Goal: Task Accomplishment & Management: Use online tool/utility

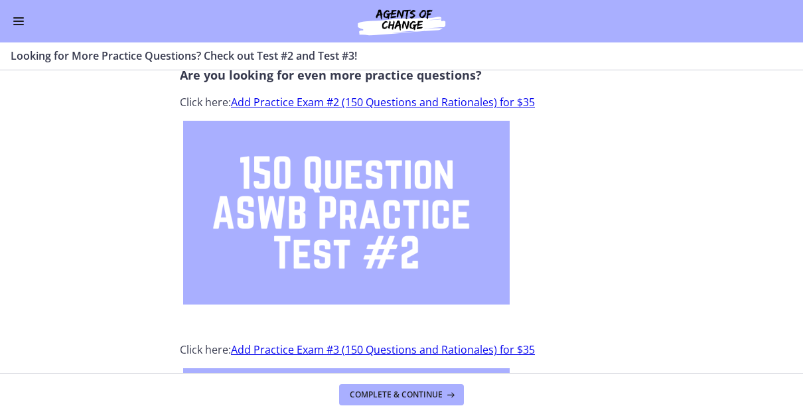
scroll to position [91, 0]
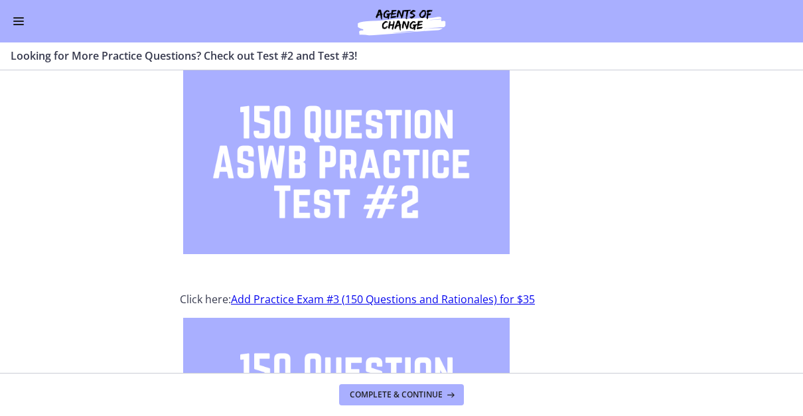
click at [13, 8] on div "Go to Dashboard" at bounding box center [401, 21] width 803 height 42
click at [23, 28] on button "Enable menu" at bounding box center [19, 21] width 16 height 16
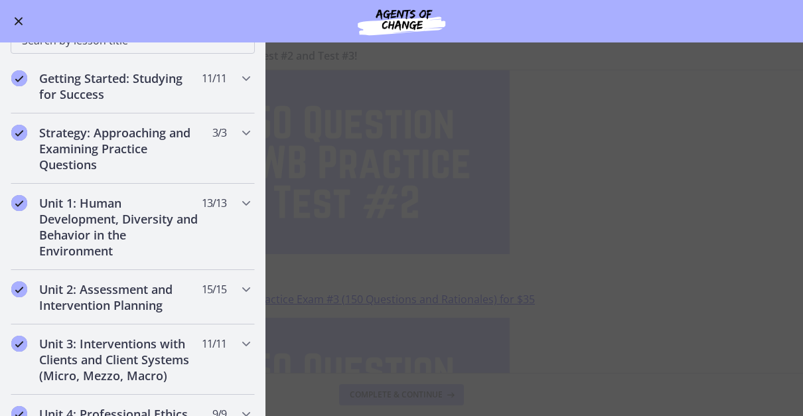
scroll to position [0, 0]
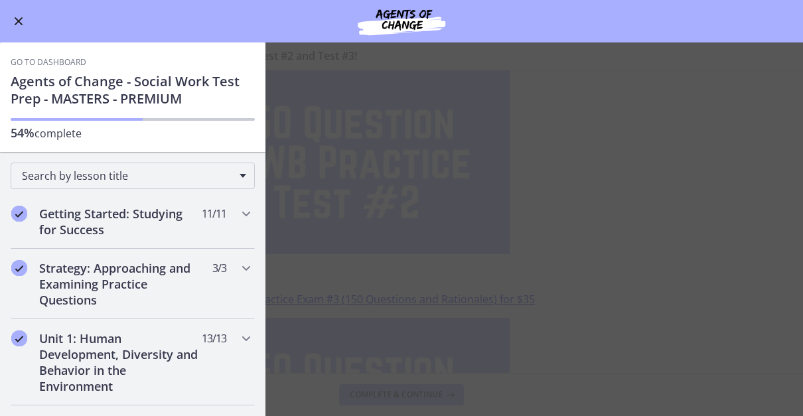
click at [48, 58] on link "Go to Dashboard" at bounding box center [49, 62] width 76 height 11
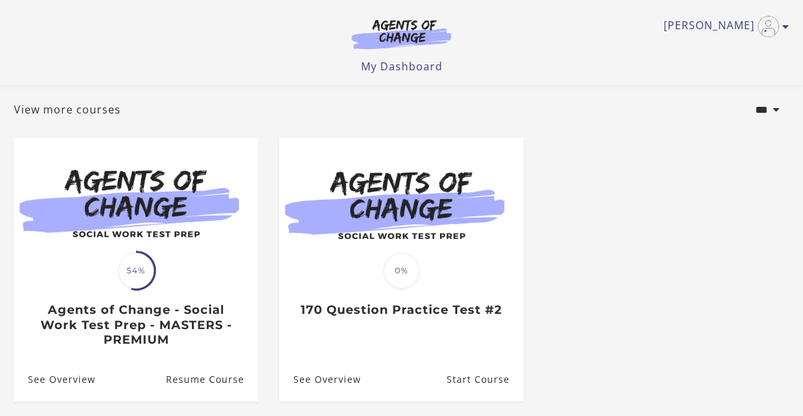
scroll to position [152, 0]
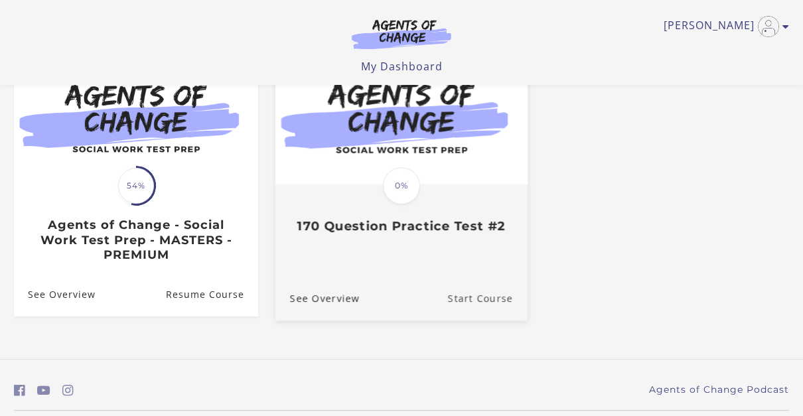
click at [473, 297] on link "Start Course" at bounding box center [488, 298] width 80 height 44
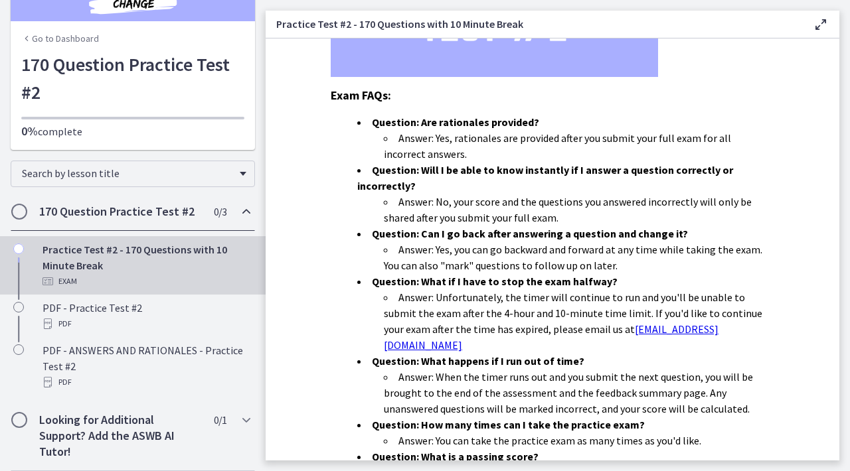
scroll to position [422, 0]
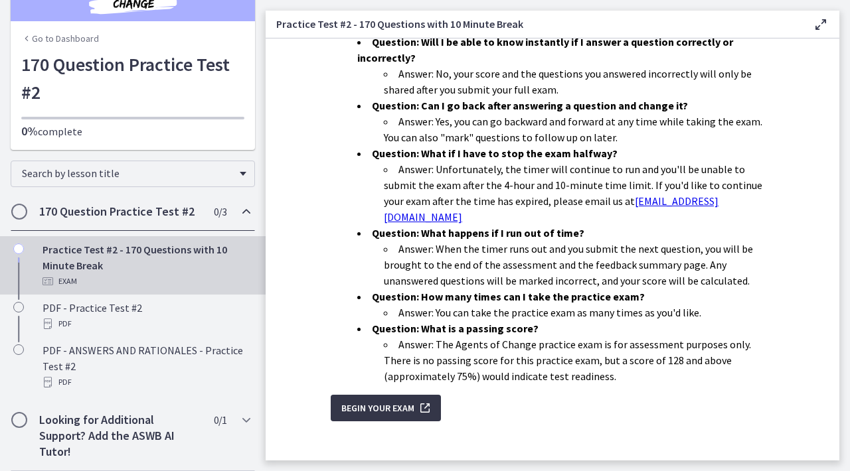
click at [369, 400] on span "Begin Your Exam" at bounding box center [377, 408] width 73 height 16
